Goal: Information Seeking & Learning: Learn about a topic

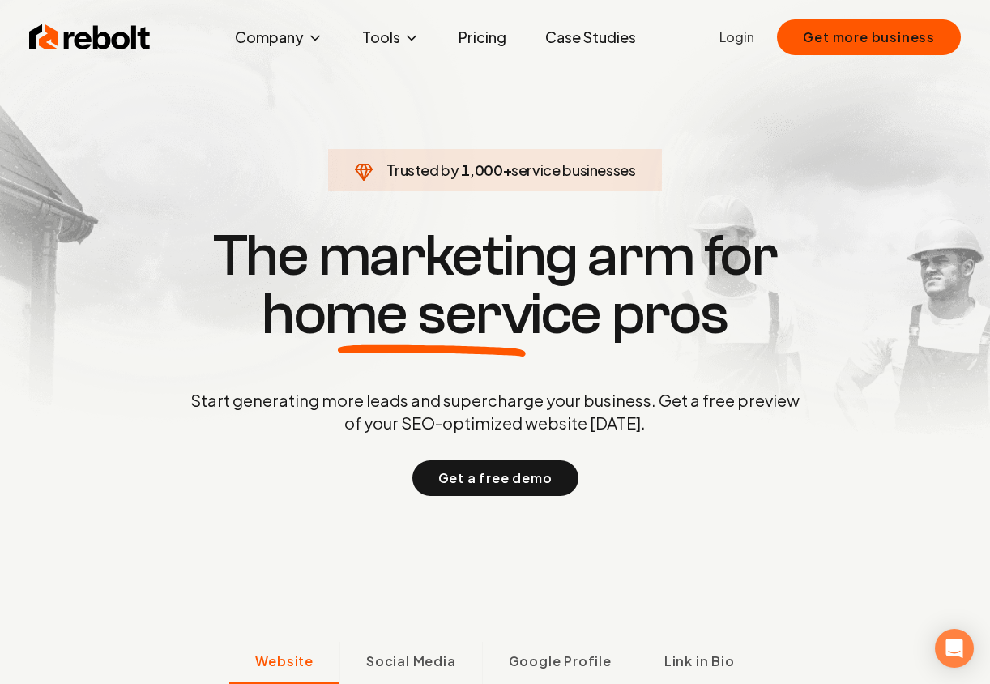
click at [484, 40] on link "Pricing" at bounding box center [482, 37] width 74 height 32
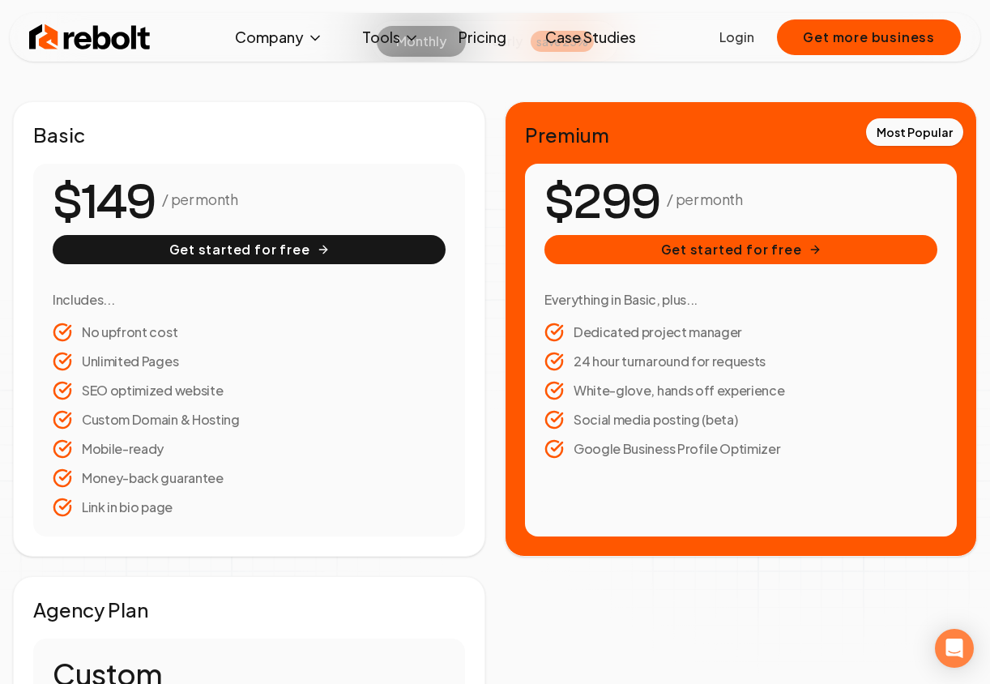
scroll to position [250, 0]
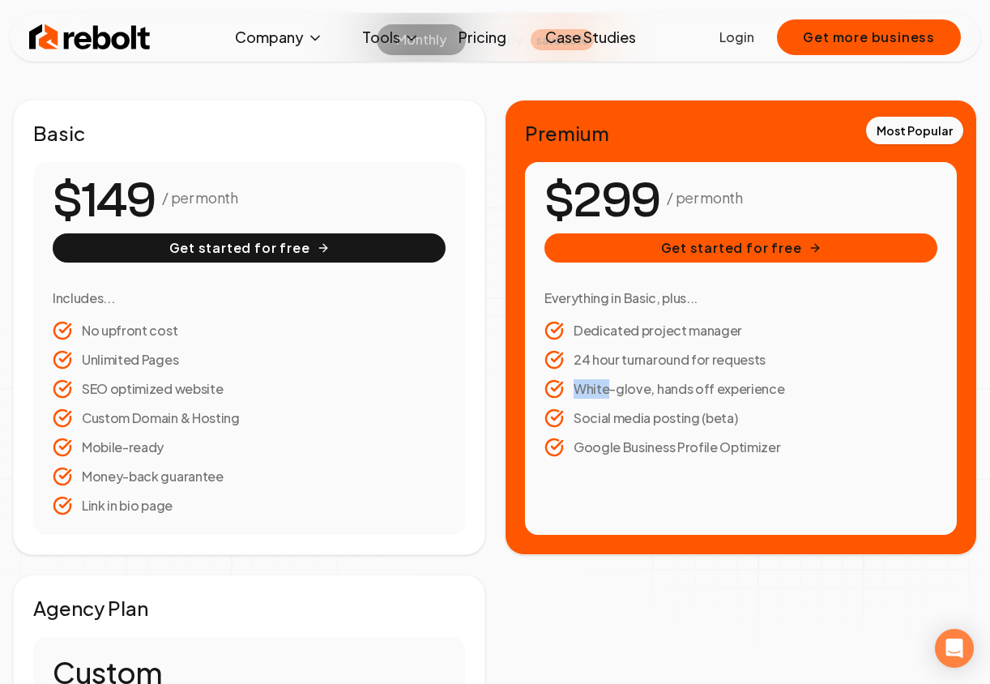
drag, startPoint x: 769, startPoint y: 391, endPoint x: 605, endPoint y: 382, distance: 163.8
click at [605, 382] on li "White-glove, hands off experience" at bounding box center [740, 388] width 393 height 19
click at [786, 383] on li "White-glove, hands off experience" at bounding box center [740, 388] width 393 height 19
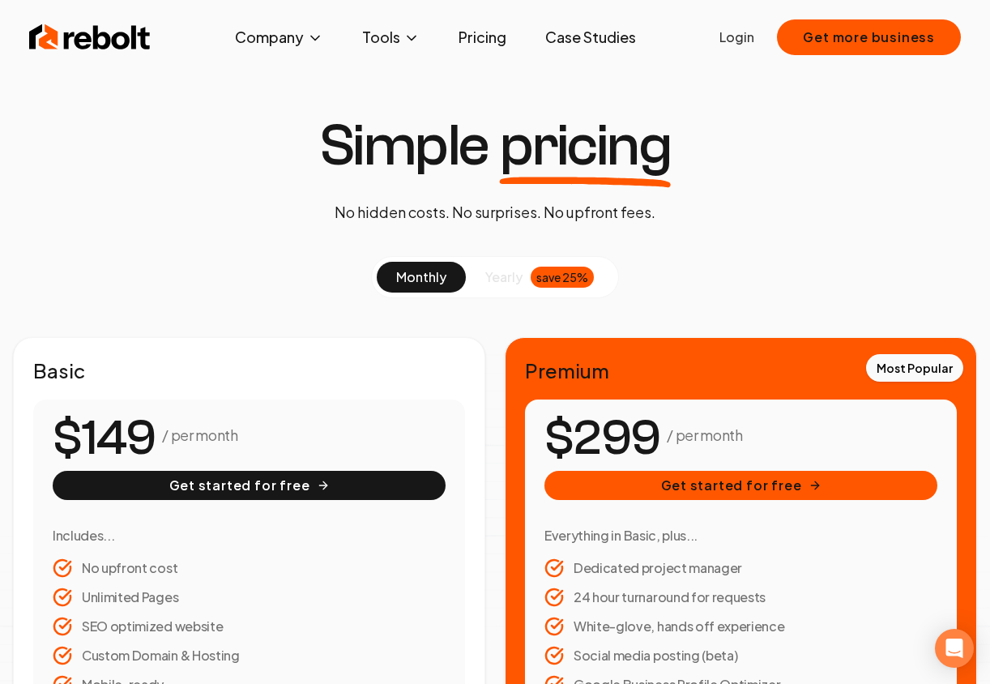
scroll to position [0, 0]
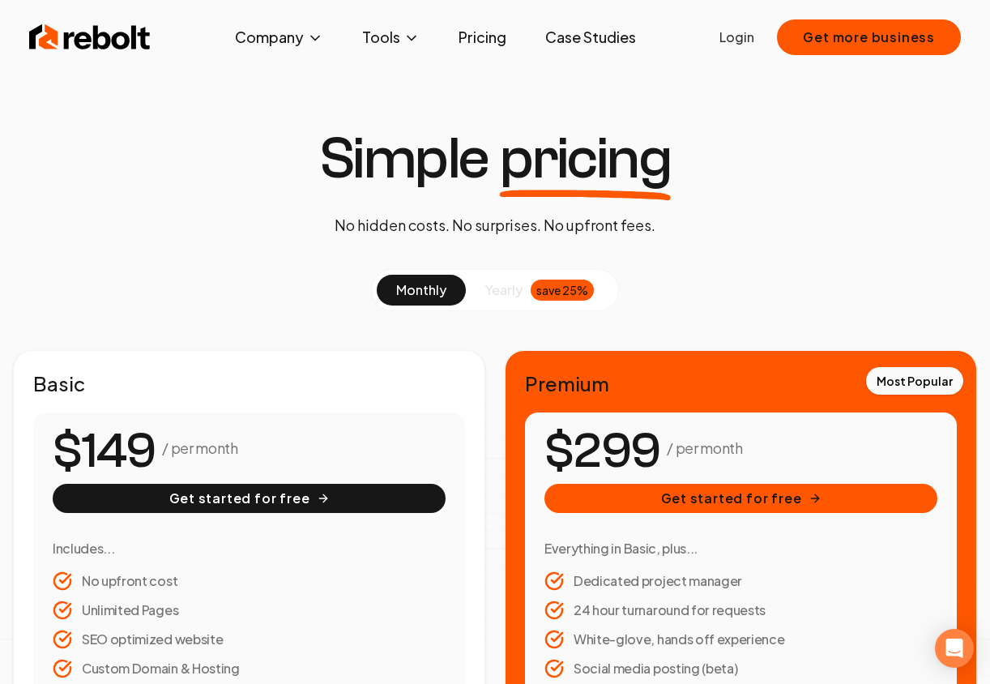
click at [474, 35] on link "Pricing" at bounding box center [482, 37] width 74 height 32
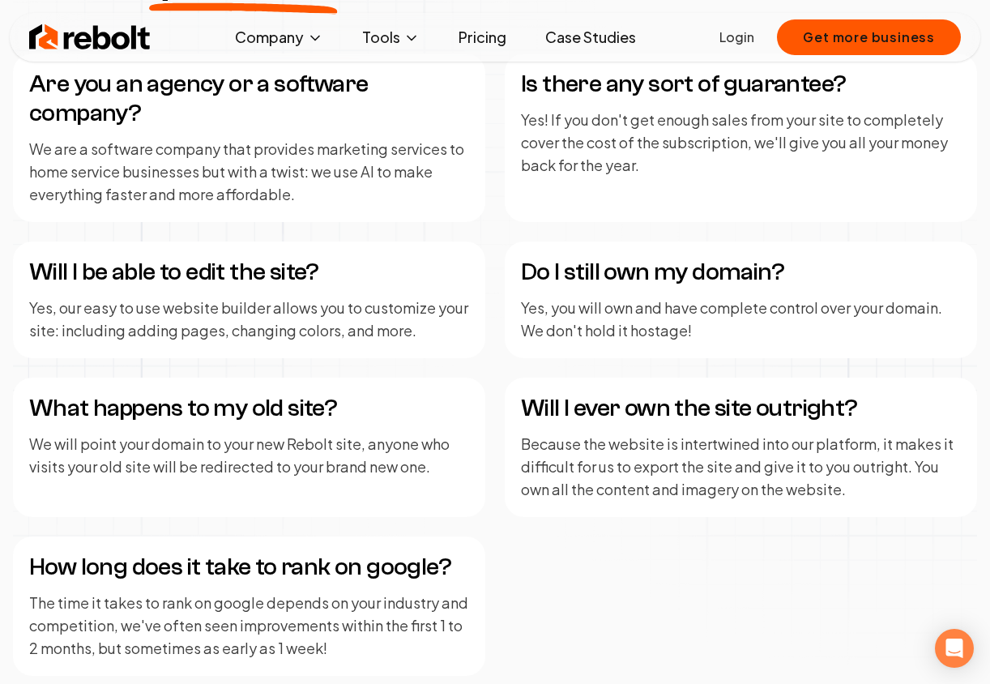
scroll to position [2522, 0]
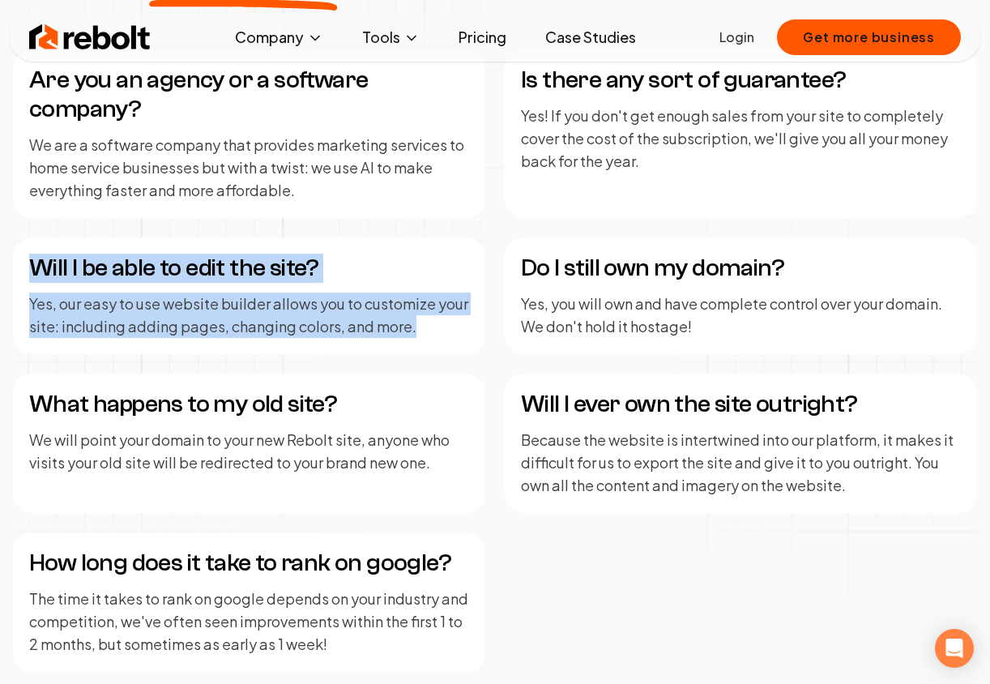
drag, startPoint x: 31, startPoint y: 265, endPoint x: 421, endPoint y: 328, distance: 395.4
click at [421, 328] on div "Will I be able to edit the site? Yes, our easy to use website builder allows yo…" at bounding box center [249, 295] width 472 height 117
click at [421, 328] on p "Yes, our easy to use website builder allows you to customize your site: includi…" at bounding box center [249, 314] width 440 height 45
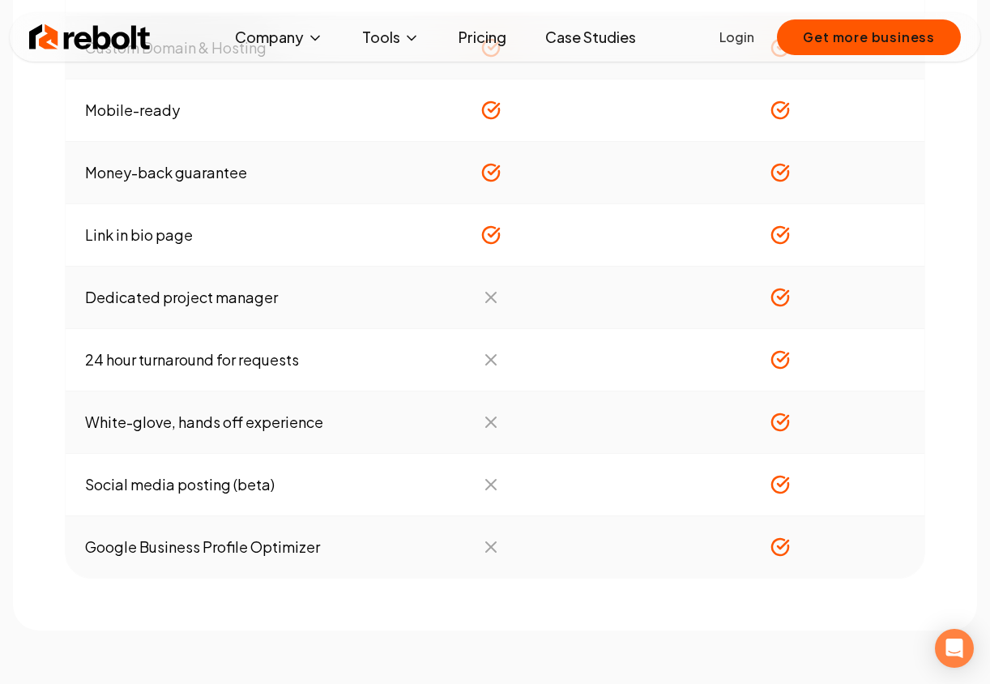
scroll to position [1715, 0]
drag, startPoint x: 86, startPoint y: 363, endPoint x: 324, endPoint y: 365, distance: 238.1
click at [324, 365] on td "24 hour turnaround for requests" at bounding box center [206, 359] width 280 height 62
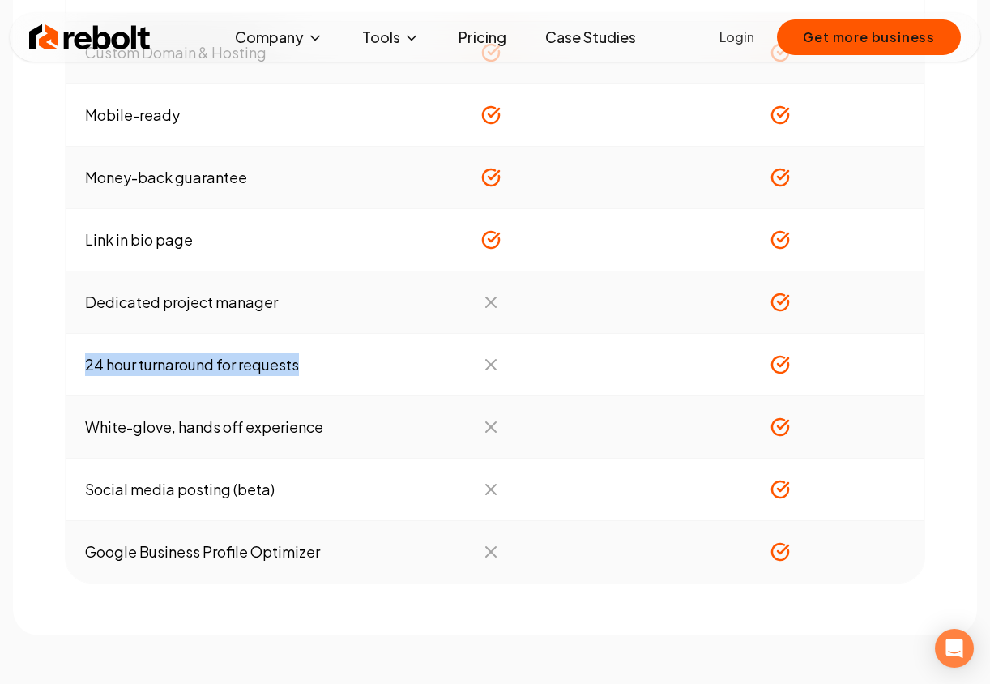
scroll to position [1706, 0]
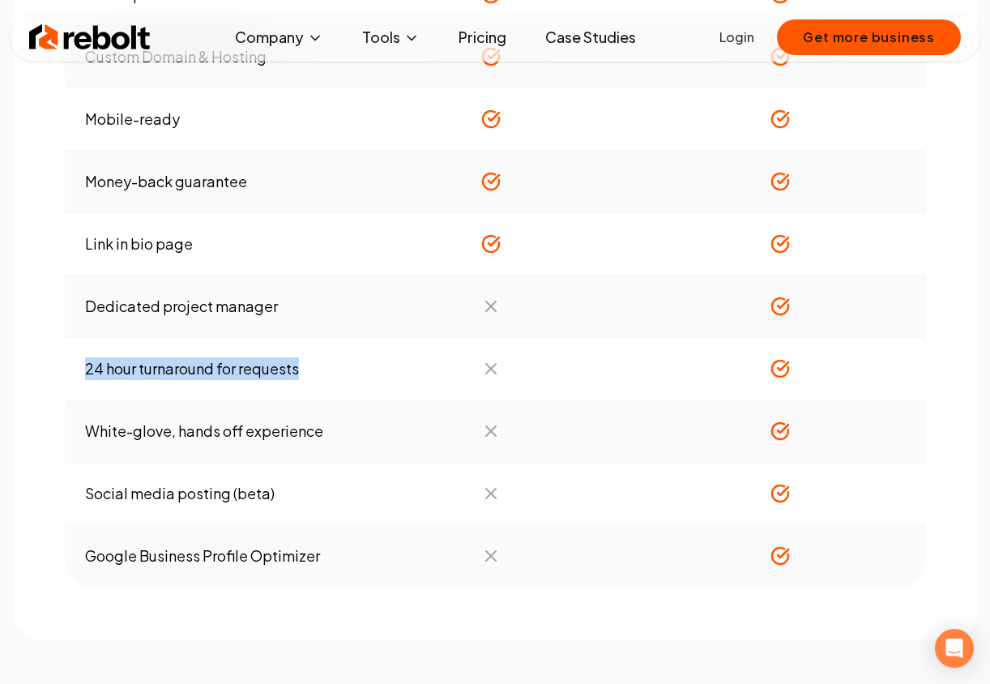
click at [324, 365] on td "24 hour turnaround for requests" at bounding box center [206, 369] width 280 height 62
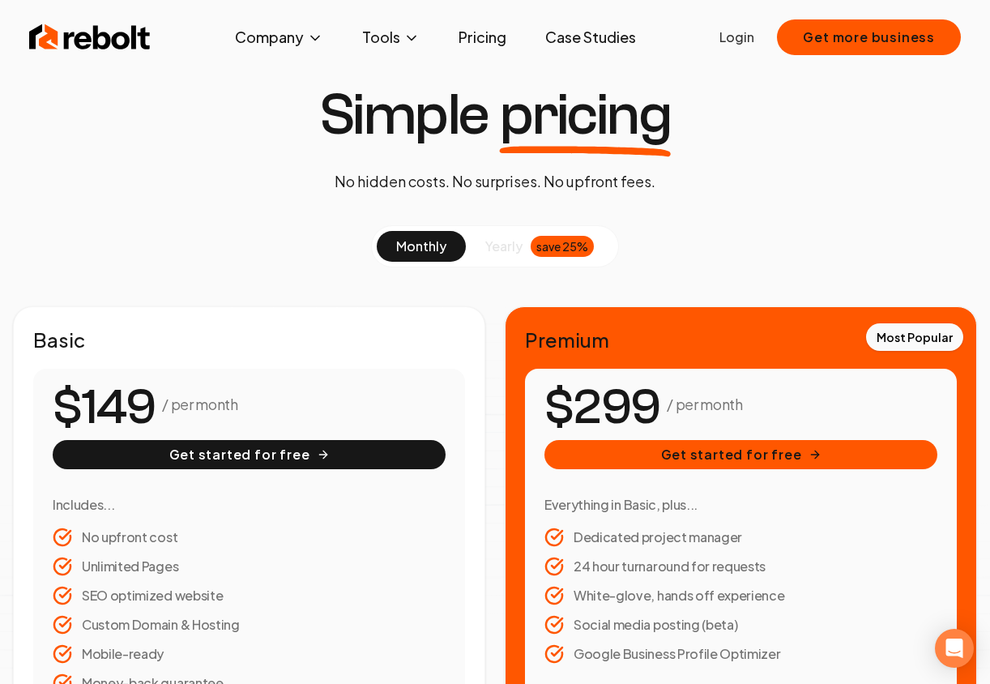
scroll to position [0, 0]
